Goal: Task Accomplishment & Management: Complete application form

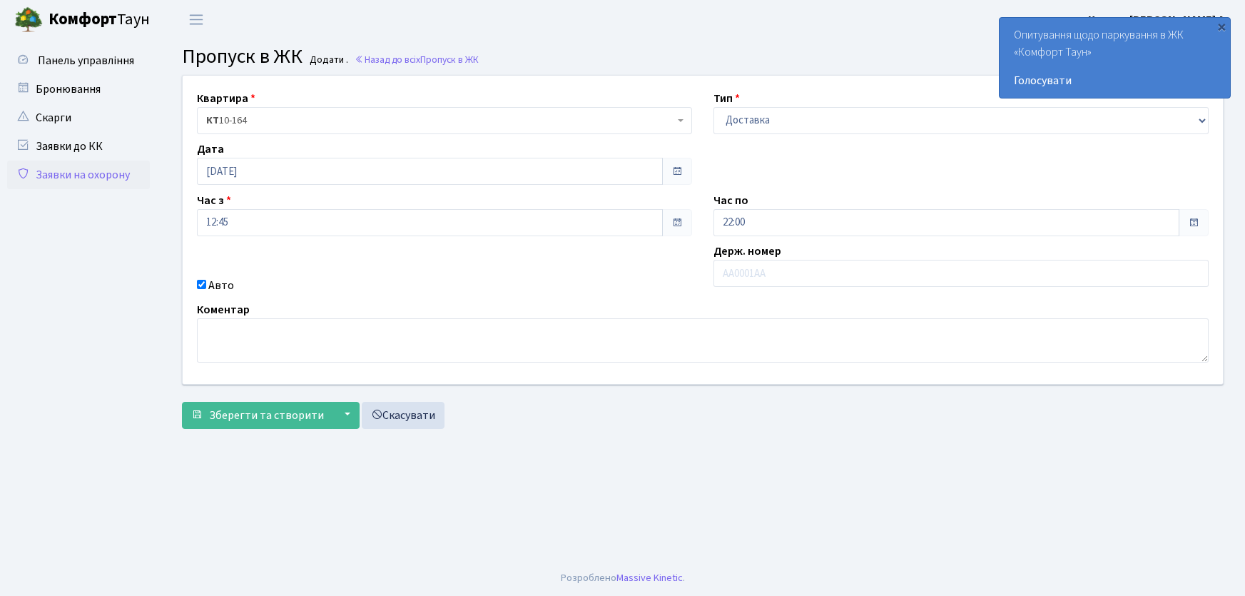
select select "1"
click at [765, 278] on input "text" at bounding box center [960, 273] width 495 height 27
type input "АІ7301ЕМ"
click at [182, 402] on button "Зберегти та створити" at bounding box center [257, 415] width 151 height 27
drag, startPoint x: 619, startPoint y: 461, endPoint x: 617, endPoint y: 419, distance: 42.1
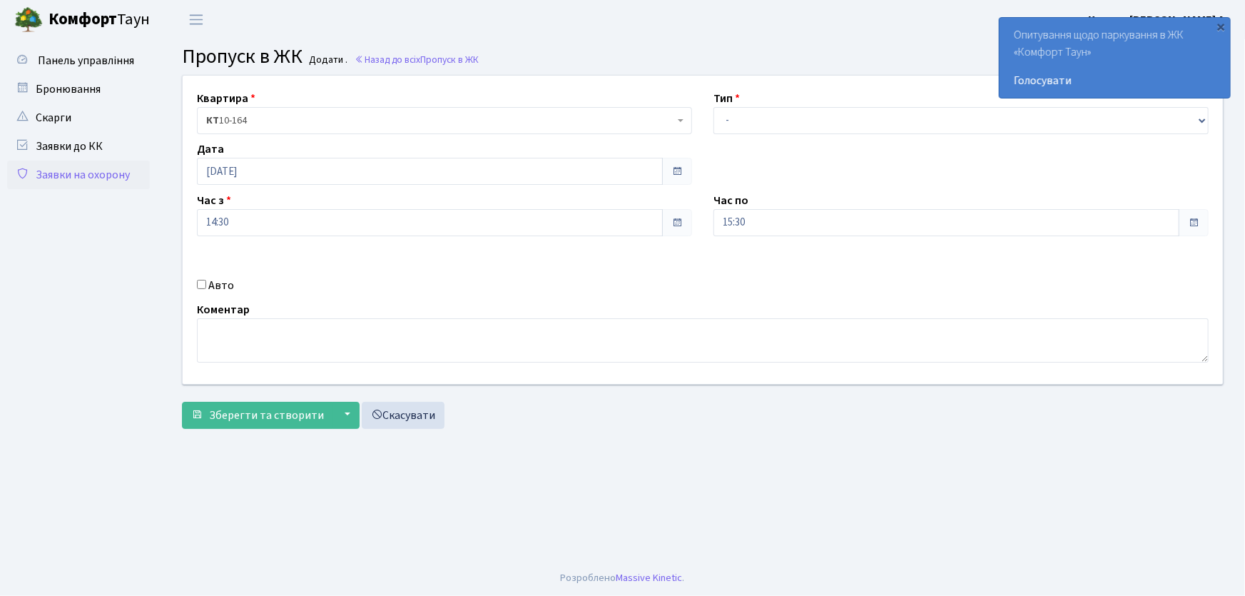
click at [619, 432] on main "Admin Пропуск в ЖК Додати Пропуск в ЖК Додати . Назад до всіх Пропуск в ЖК Квар…" at bounding box center [703, 299] width 1084 height 521
click at [731, 130] on select "- Доставка Таксі Гості Сервіс" at bounding box center [960, 120] width 495 height 27
select select "1"
click at [713, 107] on select "- Доставка Таксі Гості Сервіс" at bounding box center [960, 120] width 495 height 27
drag, startPoint x: 757, startPoint y: 224, endPoint x: 688, endPoint y: 238, distance: 69.8
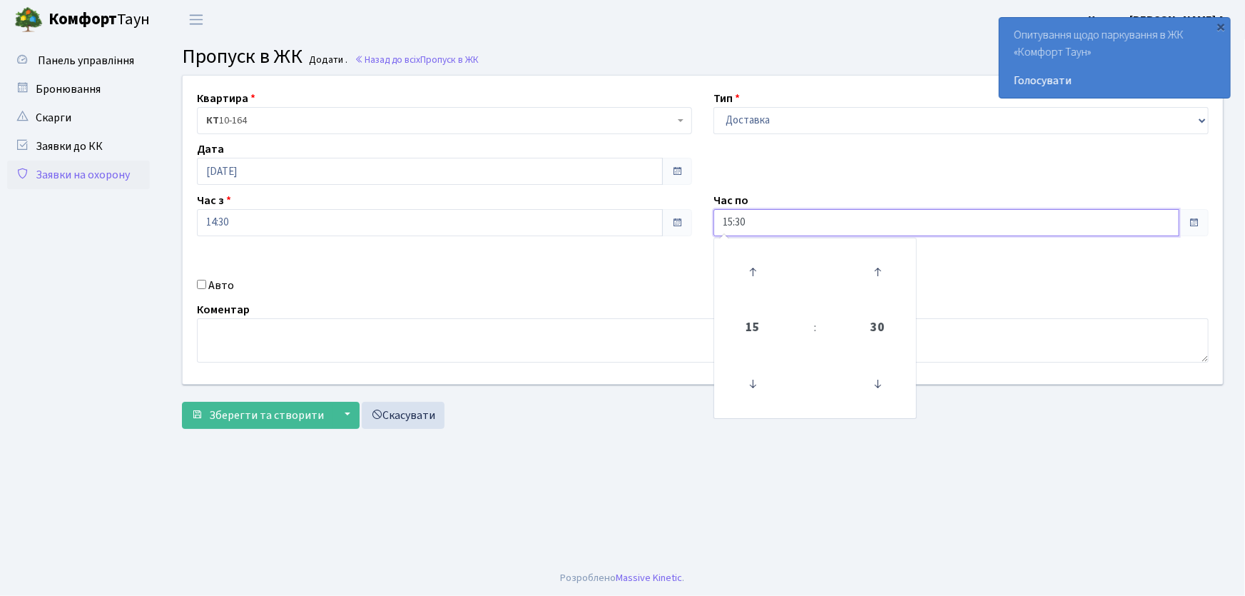
click at [688, 238] on div "Квартира <b>КТ</b>&nbsp;&nbsp;&nbsp;&nbsp;10-164 КТ 10-164 Тип - Доставка Таксі…" at bounding box center [703, 230] width 1062 height 308
type input "22:00"
click at [205, 282] on input "Авто" at bounding box center [201, 284] width 9 height 9
checkbox input "true"
type input "АІ1550РС"
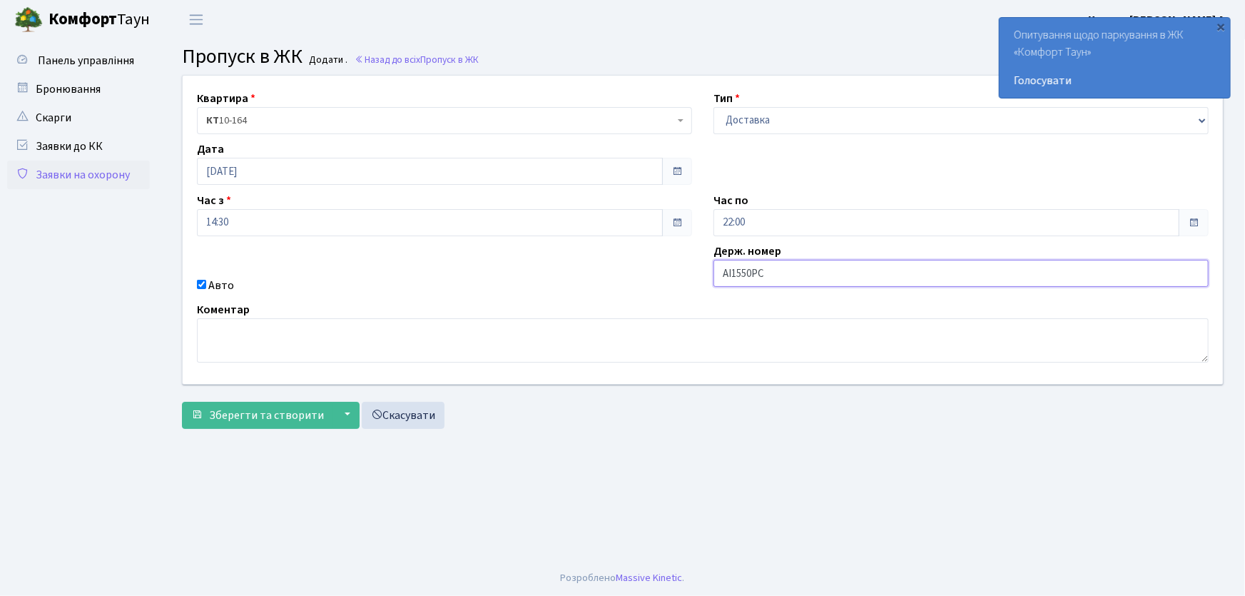
click at [182, 402] on button "Зберегти та створити" at bounding box center [257, 415] width 151 height 27
